Goal: Book appointment/travel/reservation

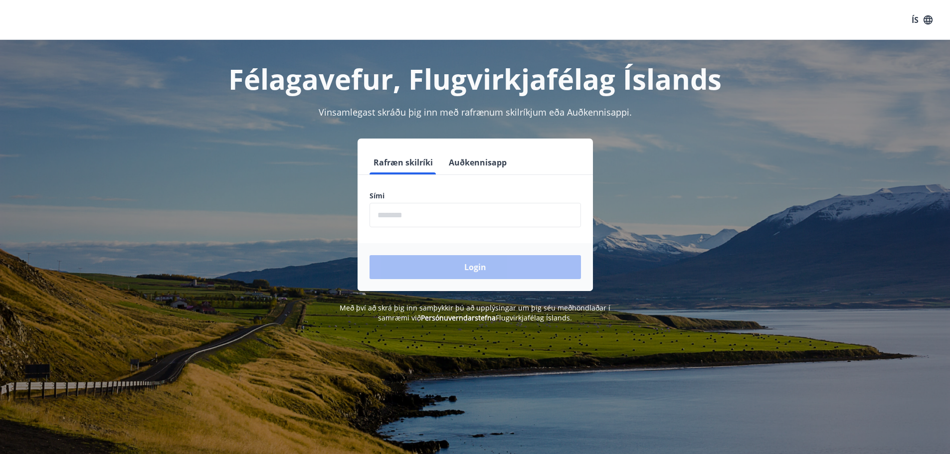
click at [459, 201] on div "Sími ​" at bounding box center [475, 209] width 211 height 36
click at [438, 222] on input "phone" at bounding box center [475, 215] width 211 height 24
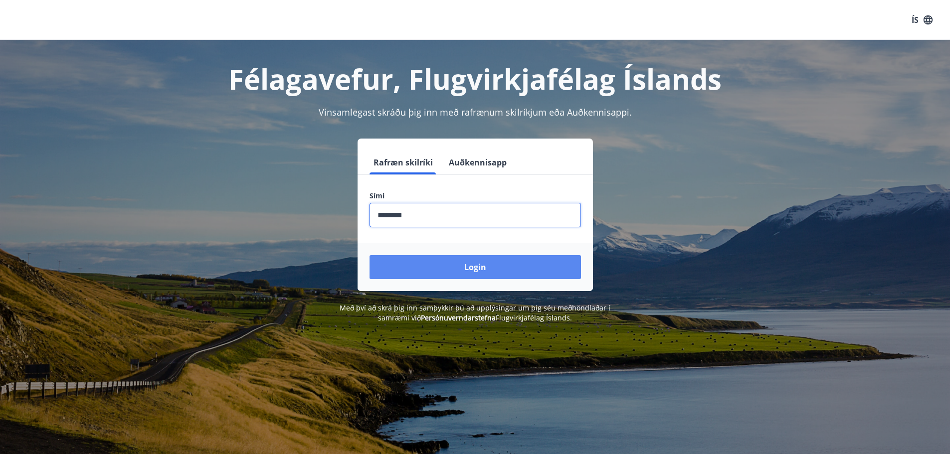
type input "********"
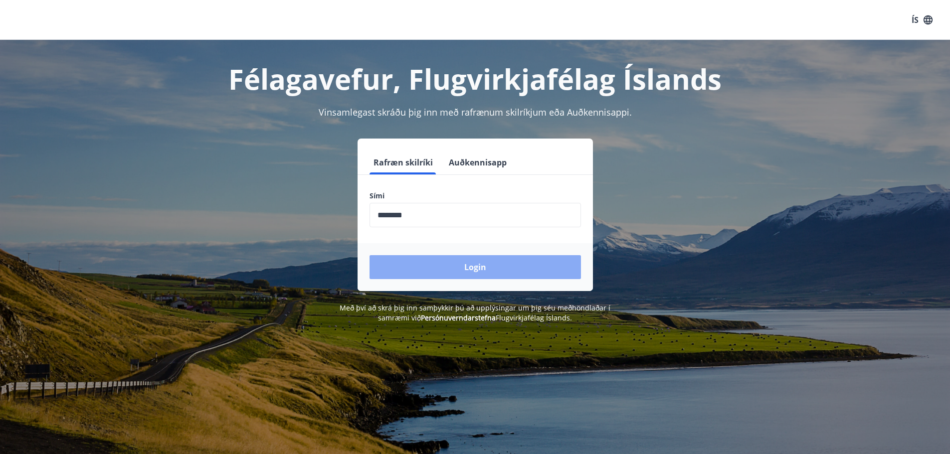
click at [448, 267] on button "Login" at bounding box center [475, 267] width 211 height 24
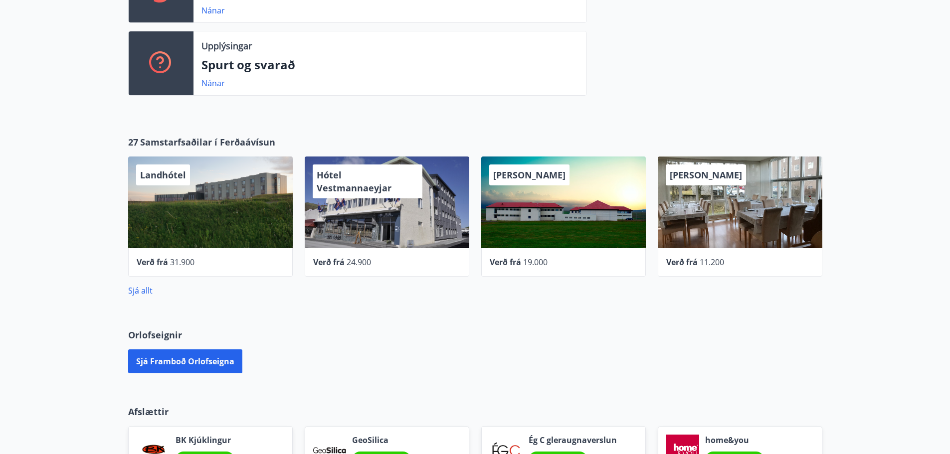
scroll to position [300, 0]
click at [125, 266] on div "Landhótel Verð frá 31.900" at bounding box center [204, 211] width 177 height 132
click at [139, 290] on link "Sjá allt" at bounding box center [140, 291] width 24 height 11
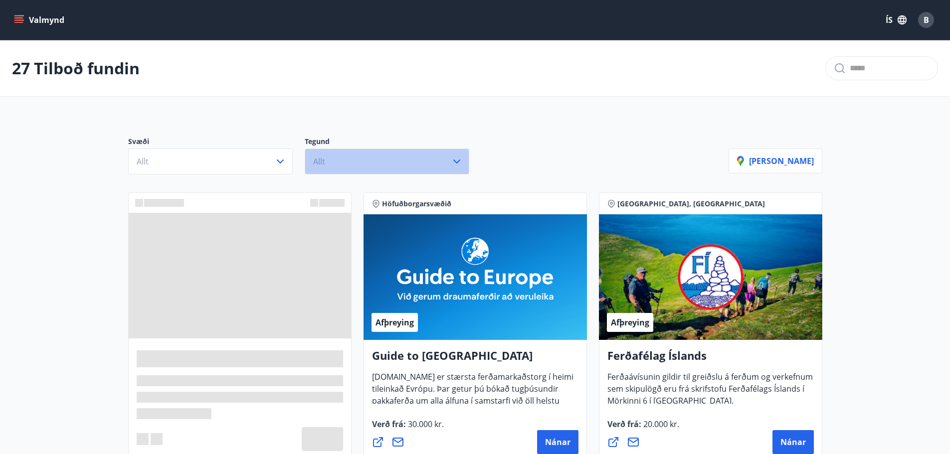
click at [395, 165] on button "Allt" at bounding box center [387, 162] width 165 height 26
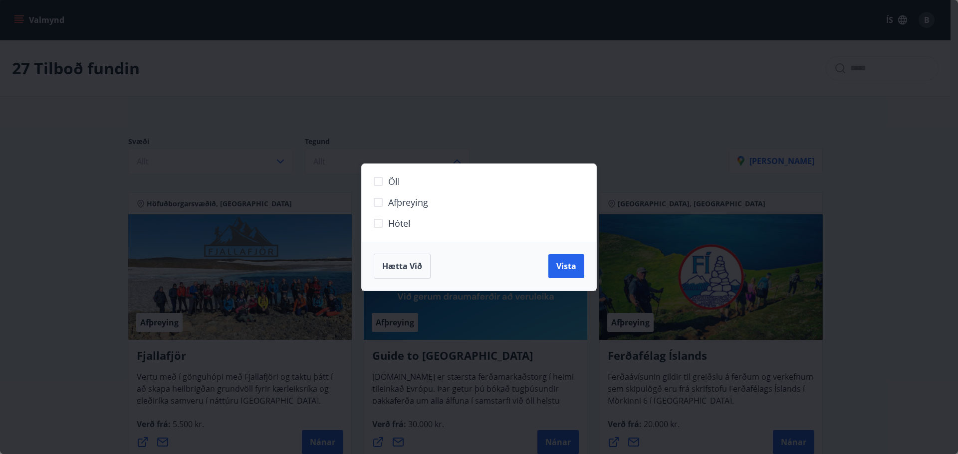
click at [616, 80] on div "Öll Afþreying Hótel Hætta við Vista" at bounding box center [479, 227] width 958 height 454
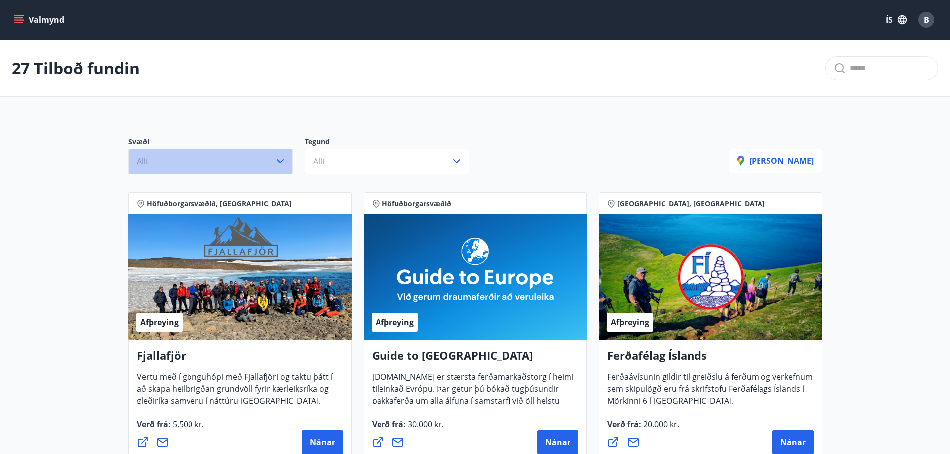
click at [284, 165] on icon "button" at bounding box center [280, 162] width 12 height 12
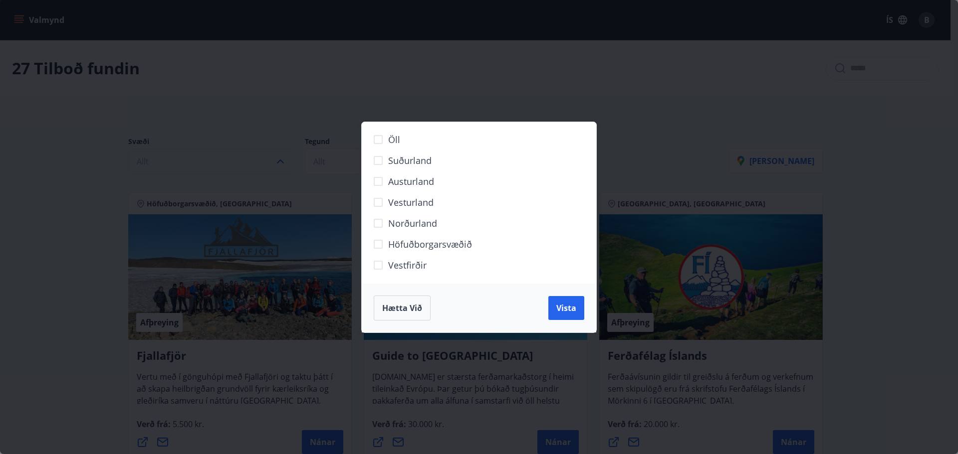
click at [50, 198] on div "Öll Suðurland Austurland Vesturland Norðurland Höfuðborgarsvæðið Vestfirðir Hæt…" at bounding box center [479, 227] width 958 height 454
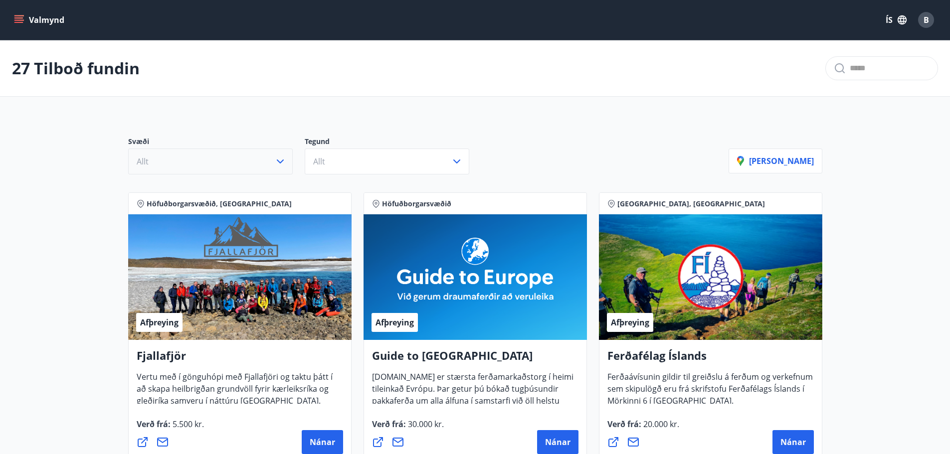
click at [19, 26] on button "Valmynd" at bounding box center [40, 20] width 56 height 18
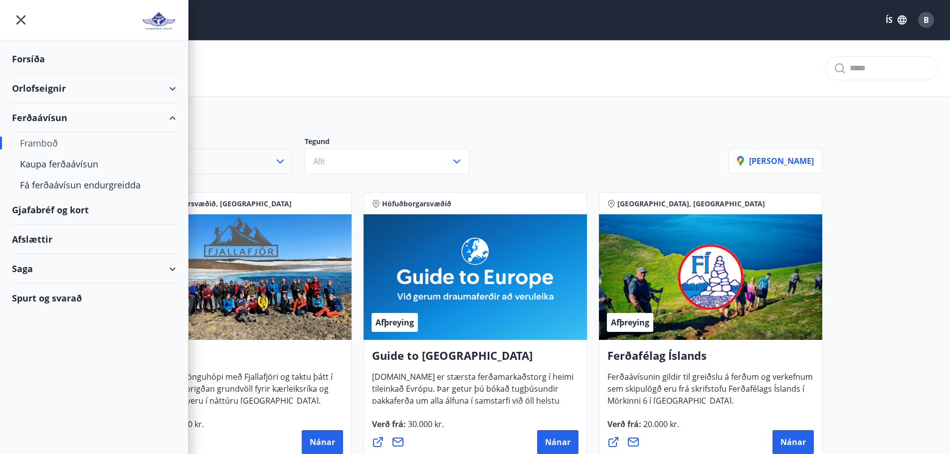
click at [33, 142] on div "Framboð" at bounding box center [94, 143] width 148 height 21
click at [38, 164] on div "Kaupa ferðaávísun" at bounding box center [94, 164] width 148 height 21
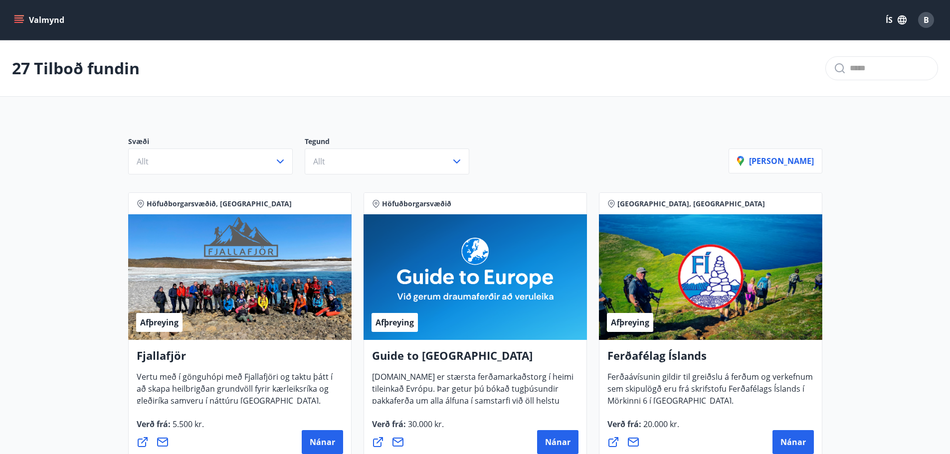
click at [21, 21] on icon "menu" at bounding box center [19, 20] width 10 height 10
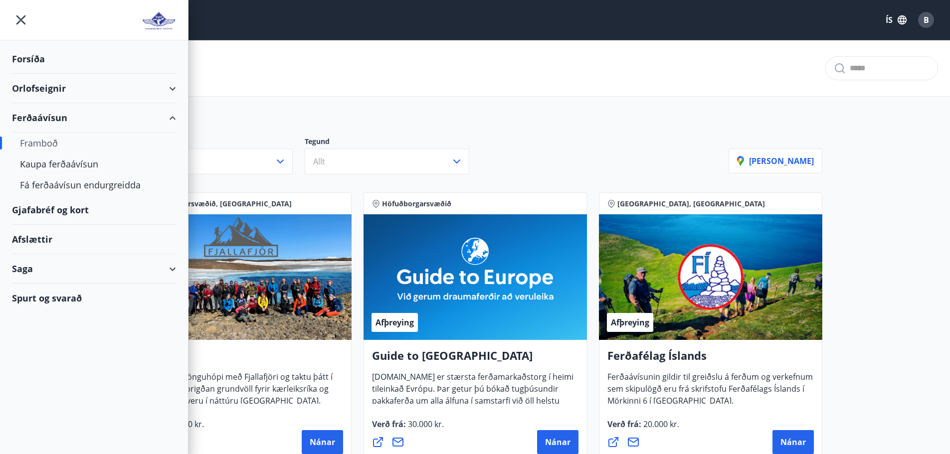
click at [37, 60] on div "Forsíða" at bounding box center [94, 58] width 164 height 29
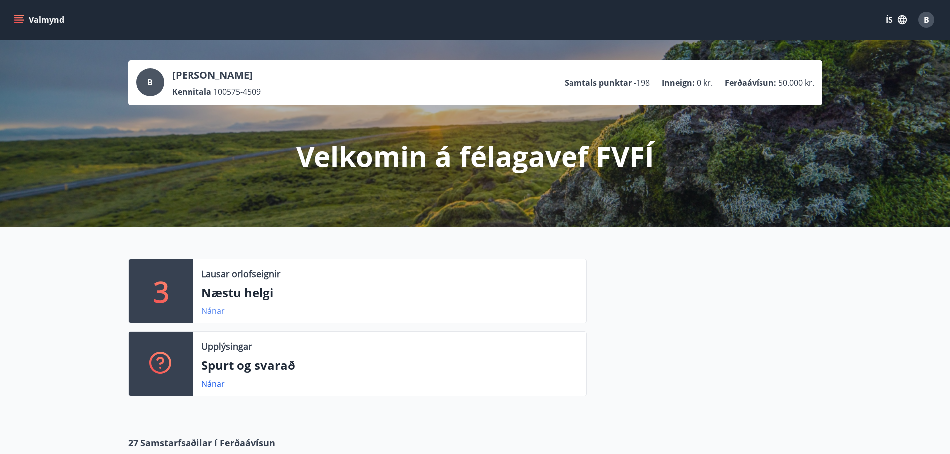
click at [214, 309] on link "Nánar" at bounding box center [212, 311] width 23 height 11
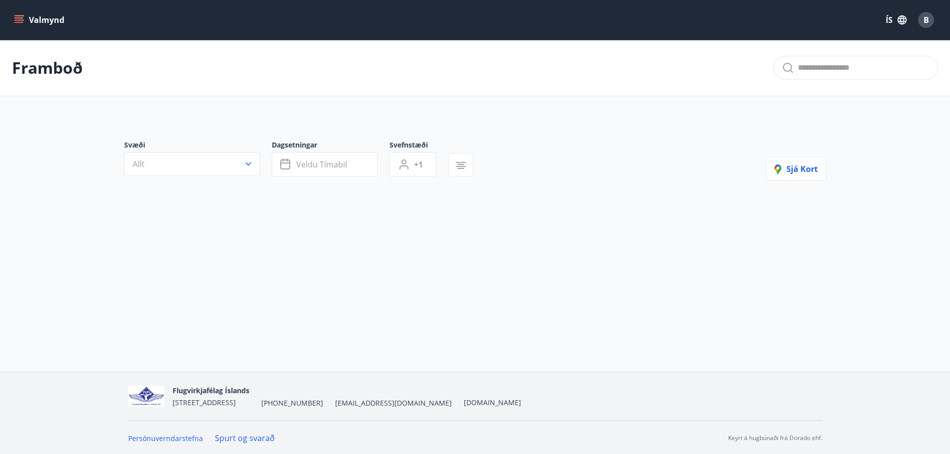
type input "*"
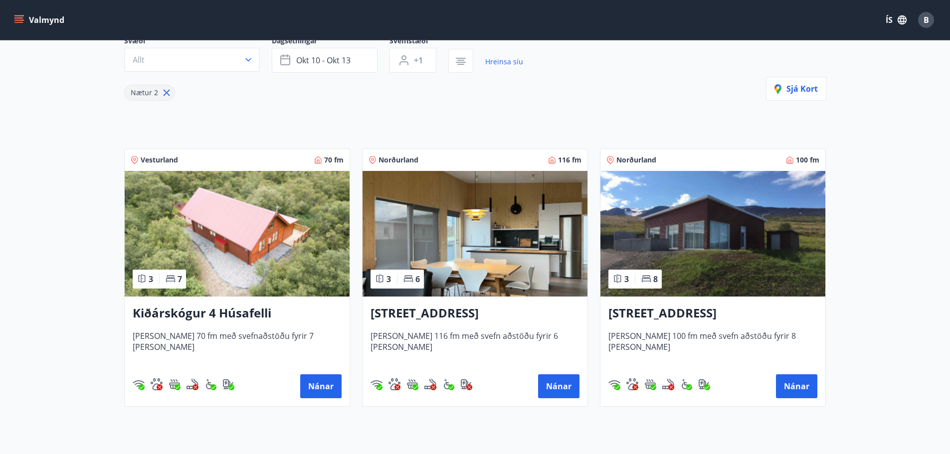
scroll to position [107, 0]
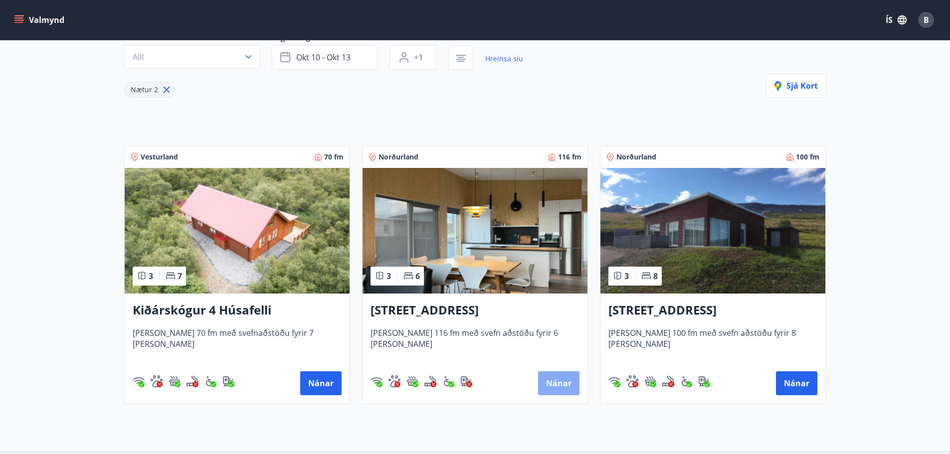
click at [550, 391] on button "Nánar" at bounding box center [558, 384] width 41 height 24
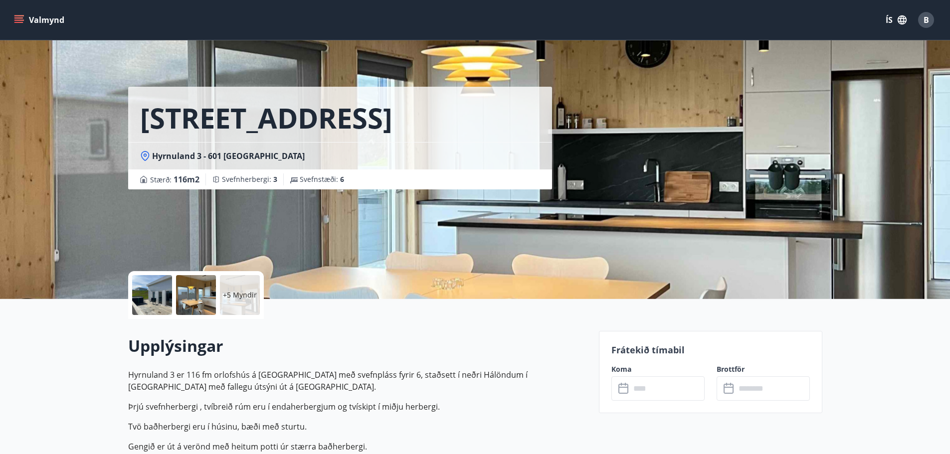
click at [236, 301] on div "+5 Myndir" at bounding box center [240, 295] width 40 height 40
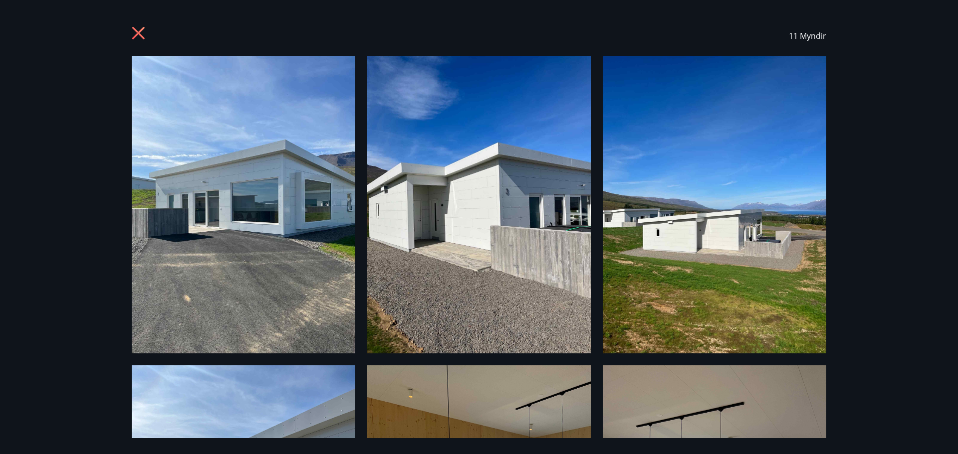
click at [140, 44] on div at bounding box center [140, 35] width 16 height 19
click at [138, 39] on icon at bounding box center [140, 34] width 16 height 16
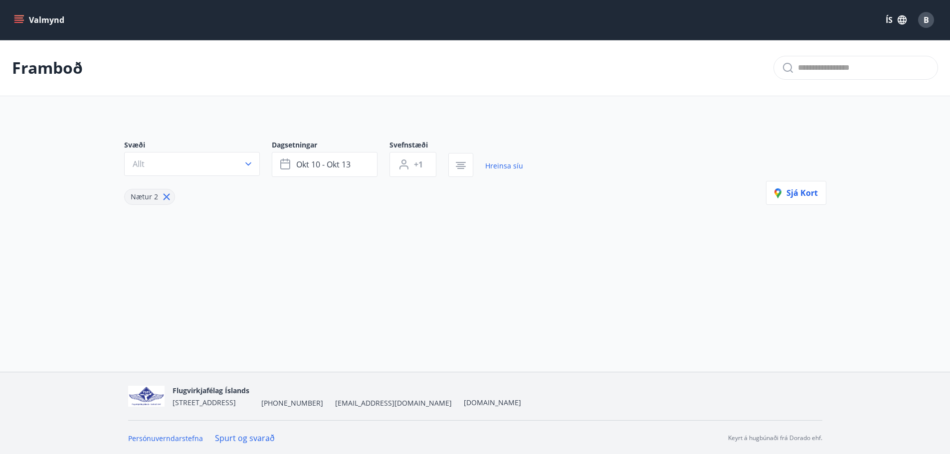
type input "*"
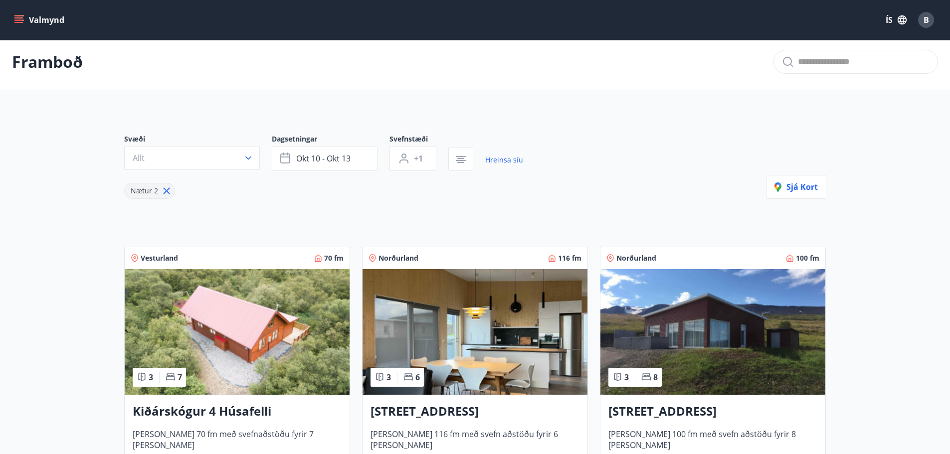
scroll to position [3, 0]
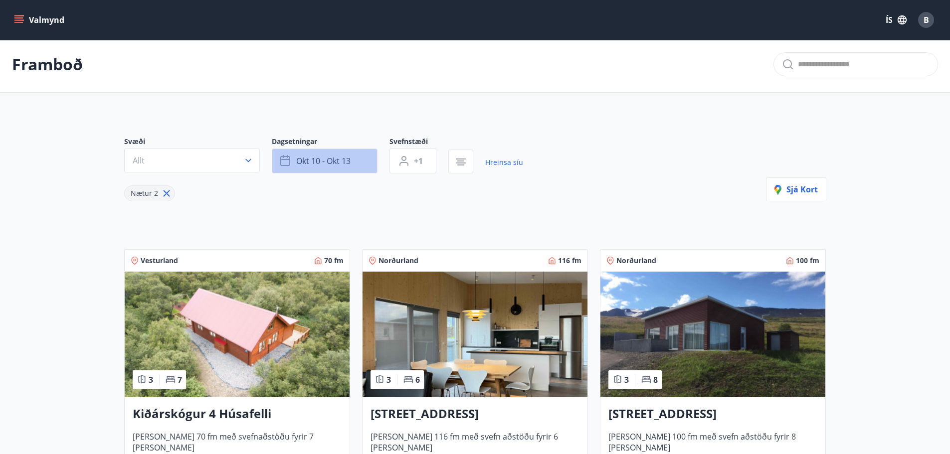
click at [329, 159] on span "okt 10 - okt 13" at bounding box center [323, 161] width 54 height 11
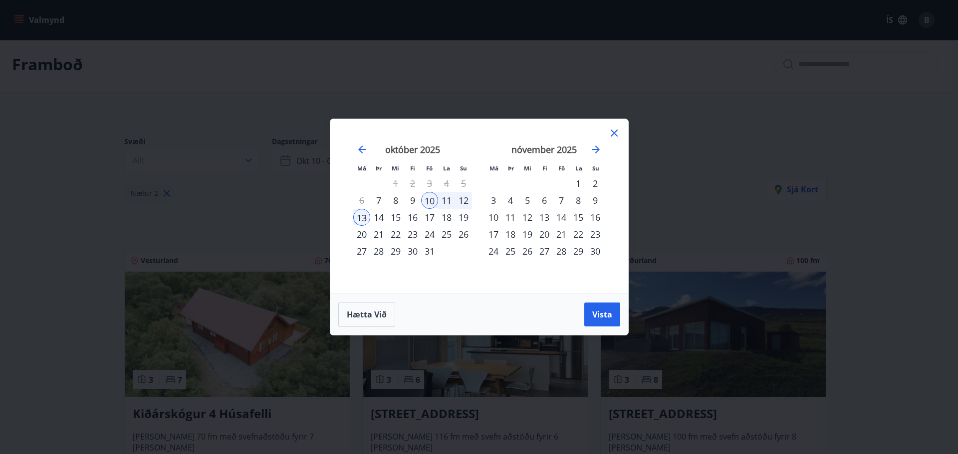
click at [429, 219] on div "17" at bounding box center [429, 217] width 17 height 17
click at [463, 219] on div "19" at bounding box center [463, 217] width 17 height 17
click at [600, 311] on span "Vista" at bounding box center [602, 314] width 20 height 11
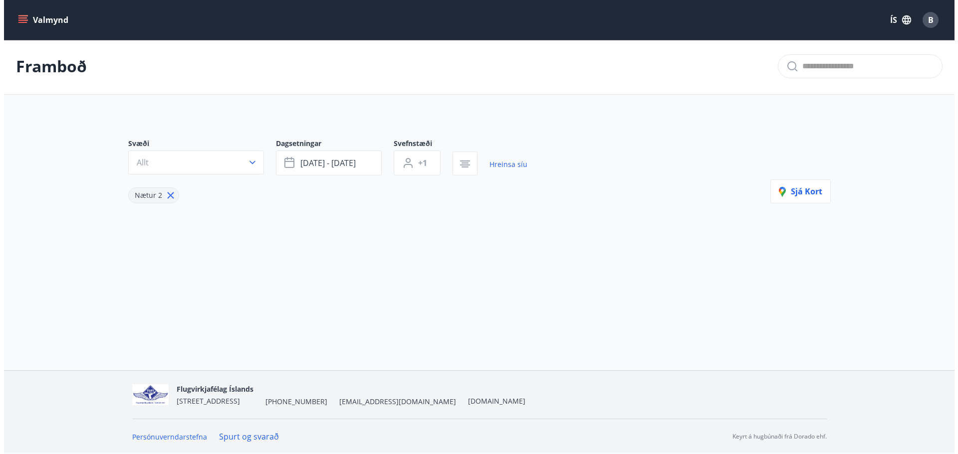
scroll to position [1, 0]
click at [349, 162] on span "okt 17 - okt 19" at bounding box center [323, 163] width 55 height 11
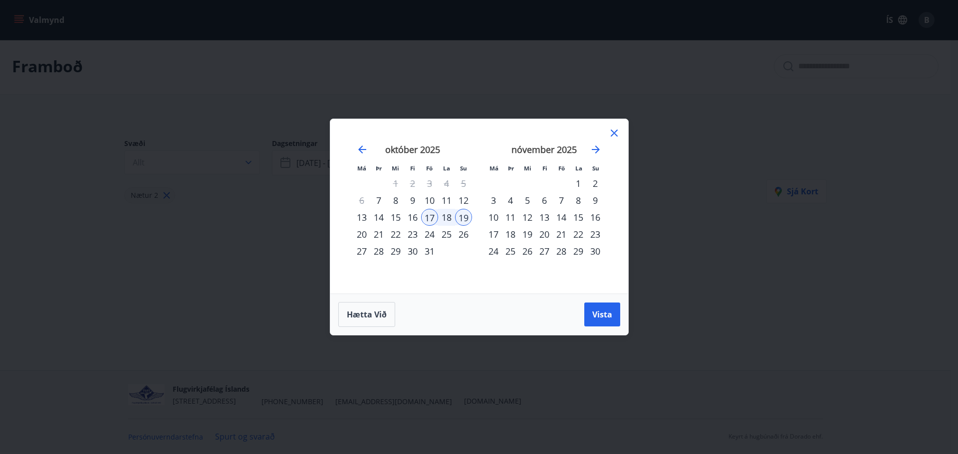
click at [429, 230] on div "24" at bounding box center [429, 234] width 17 height 17
click at [461, 237] on div "26" at bounding box center [463, 234] width 17 height 17
click at [602, 315] on span "Vista" at bounding box center [602, 314] width 20 height 11
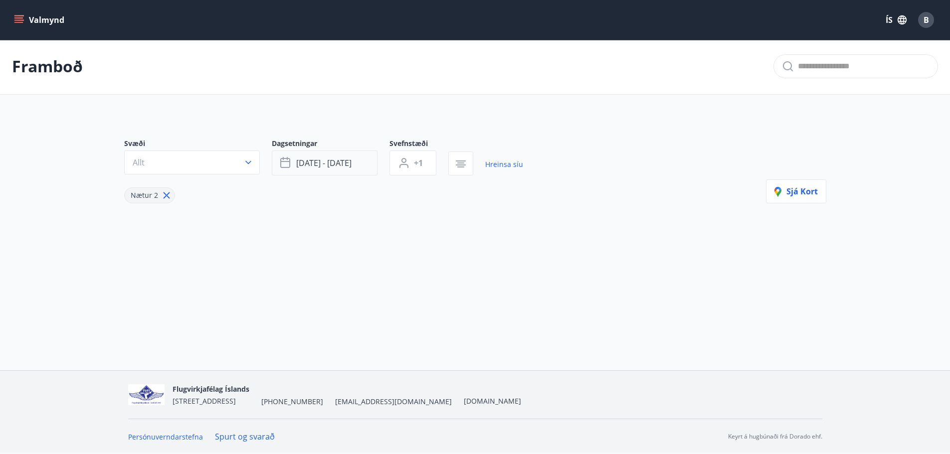
click at [367, 157] on button "okt 24 - okt 26" at bounding box center [325, 163] width 106 height 25
